Goal: Transaction & Acquisition: Purchase product/service

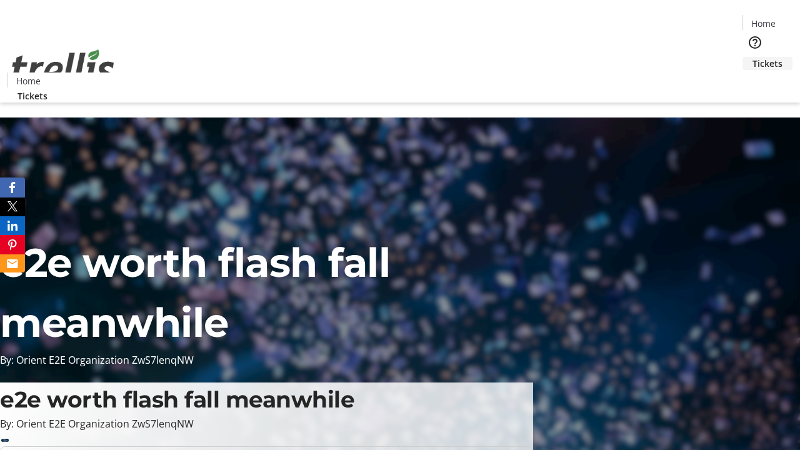
click at [752, 57] on span "Tickets" at bounding box center [767, 63] width 30 height 13
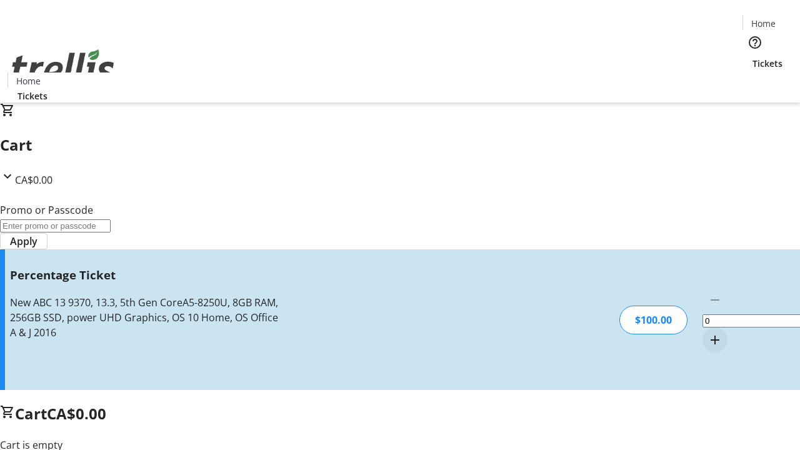
click at [707, 332] on mat-icon "Increment by one" at bounding box center [714, 339] width 15 height 15
type input "1"
type input "FOO"
